Goal: Download file/media

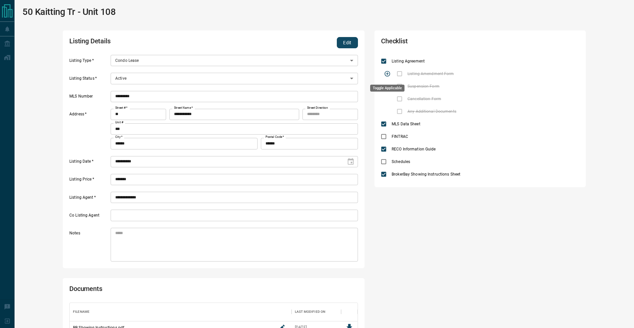
scroll to position [120, 0]
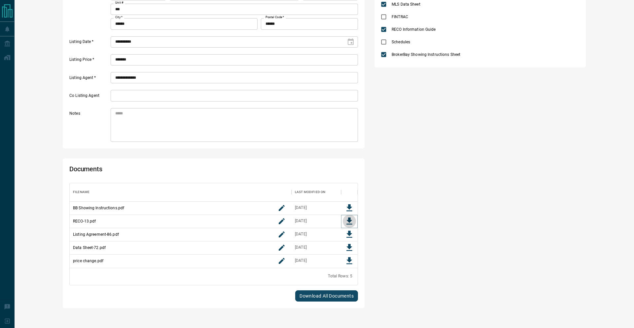
click at [348, 219] on icon "Download File" at bounding box center [349, 220] width 6 height 7
click at [350, 237] on icon "Download File" at bounding box center [349, 233] width 6 height 7
click at [349, 246] on icon "Download File" at bounding box center [349, 247] width 6 height 7
click at [347, 262] on icon "Download File" at bounding box center [349, 261] width 10 height 10
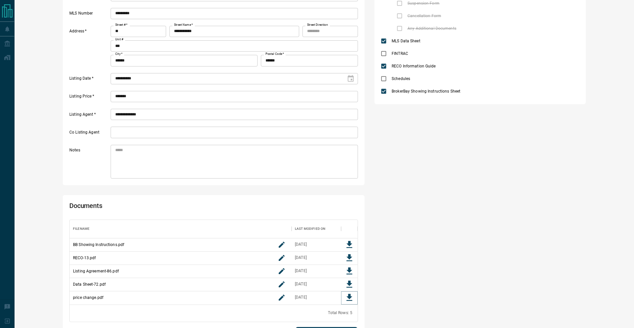
scroll to position [0, 0]
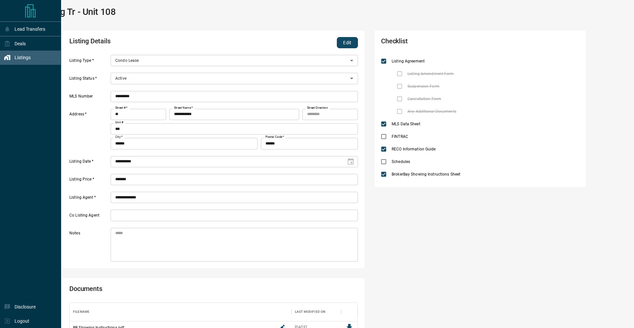
click at [12, 59] on div "Listings" at bounding box center [17, 57] width 27 height 11
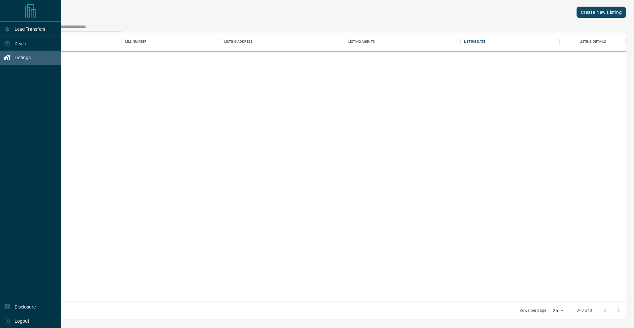
scroll to position [269, 603]
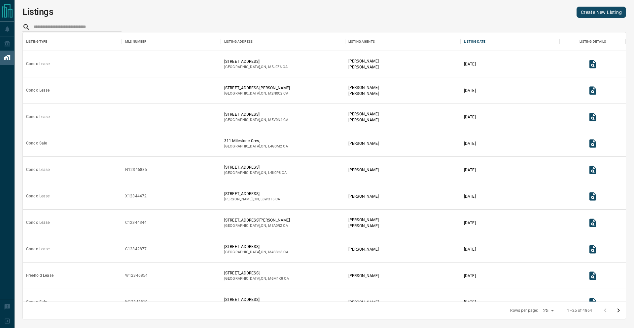
click at [73, 25] on input "search" at bounding box center [78, 27] width 88 height 9
paste input "*********"
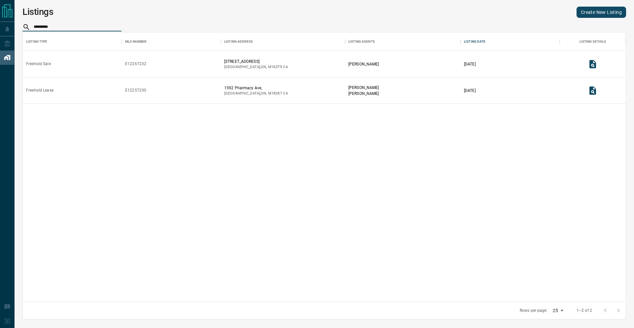
type input "*********"
click at [590, 60] on icon "View Listing Details" at bounding box center [592, 64] width 7 height 8
